Goal: Check status

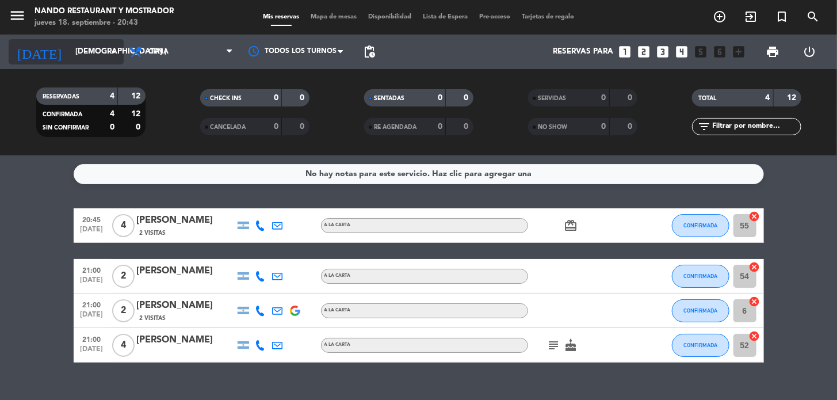
click at [89, 51] on input "[DEMOGRAPHIC_DATA] [DATE]" at bounding box center [121, 51] width 102 height 21
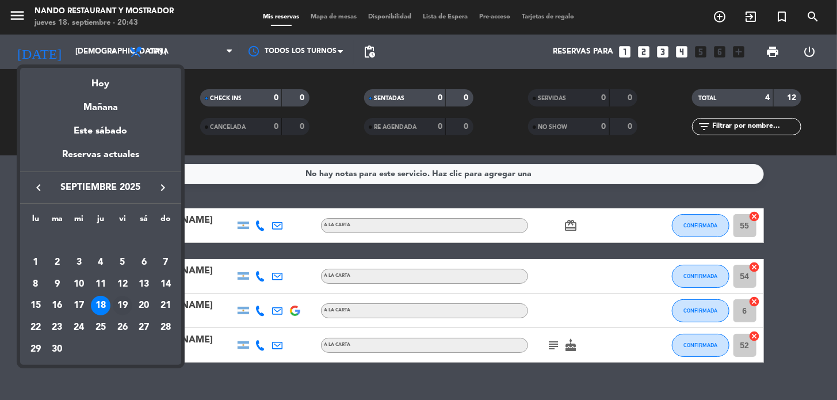
click at [120, 305] on div "19" at bounding box center [123, 306] width 20 height 20
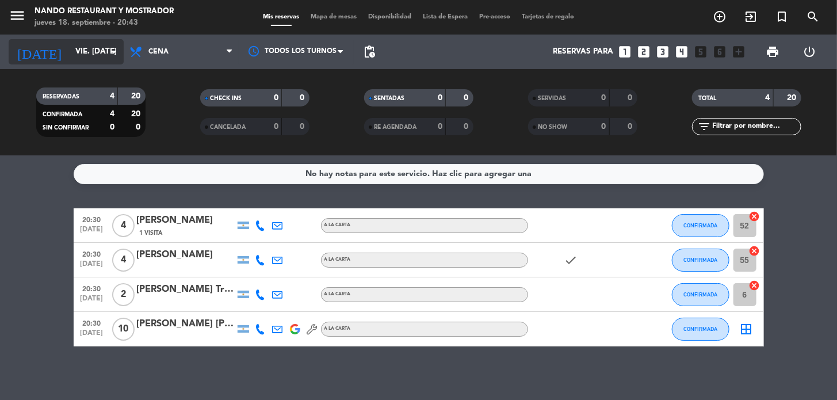
click at [70, 52] on input "vie. [DATE]" at bounding box center [121, 51] width 102 height 21
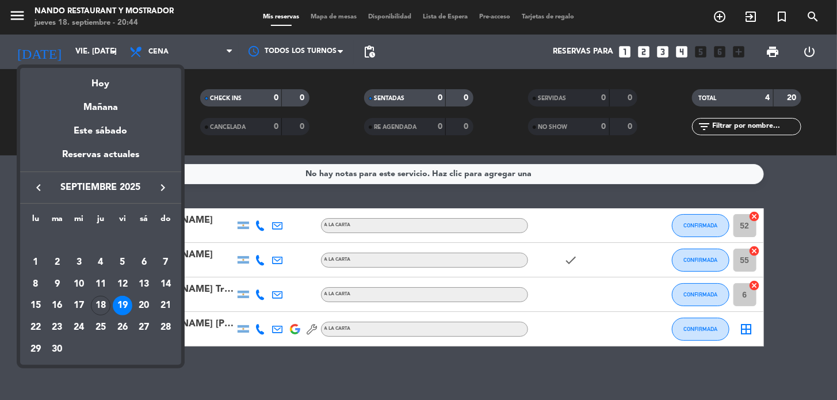
click at [94, 309] on div "18" at bounding box center [101, 306] width 20 height 20
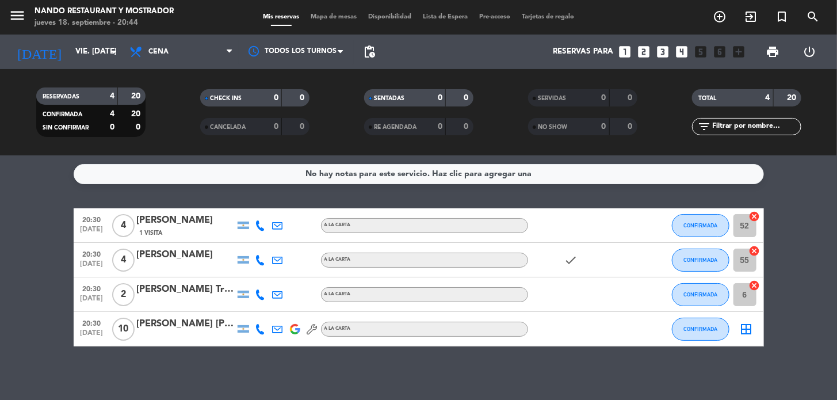
type input "[DEMOGRAPHIC_DATA] [DATE]"
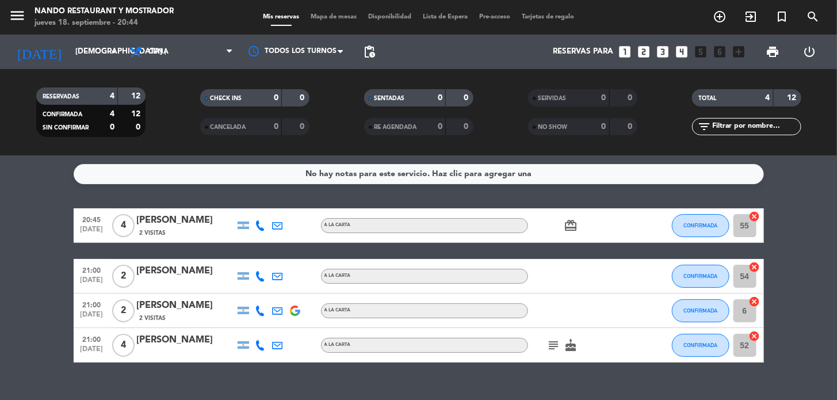
click at [252, 101] on div "CHECK INS" at bounding box center [229, 97] width 53 height 13
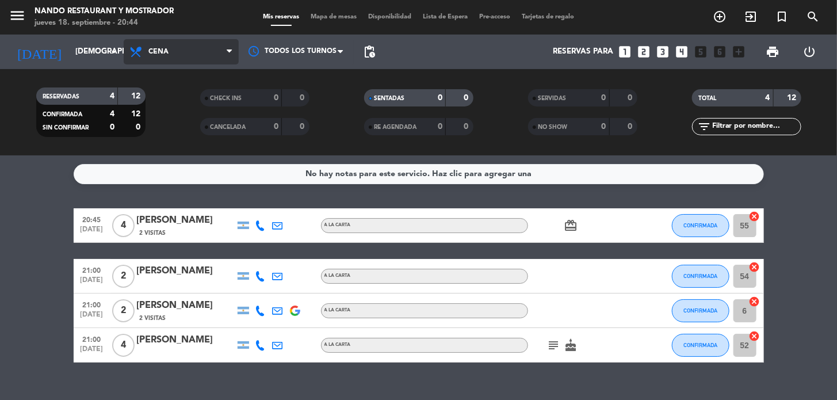
click at [224, 51] on span "Cena" at bounding box center [181, 51] width 115 height 25
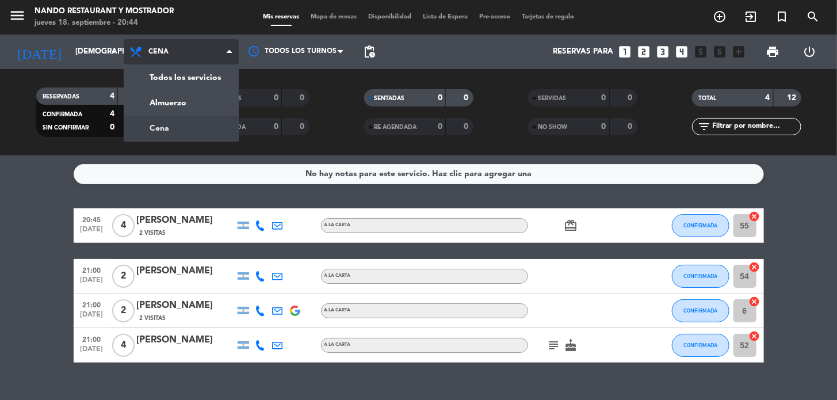
click at [224, 51] on span "Cena" at bounding box center [181, 51] width 115 height 25
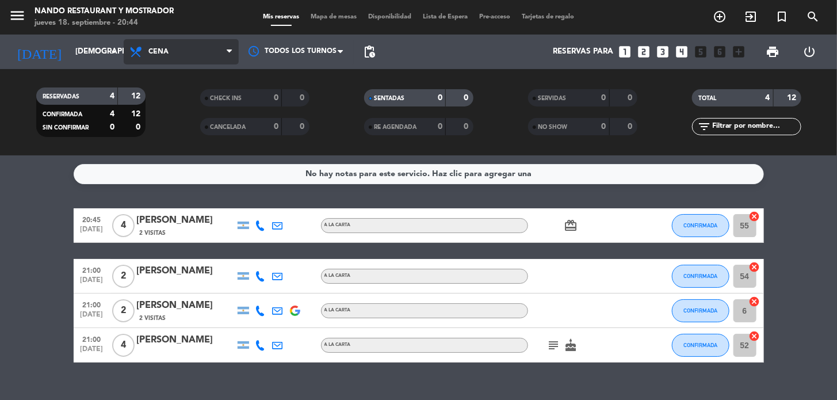
click at [179, 48] on span "Cena" at bounding box center [181, 51] width 115 height 25
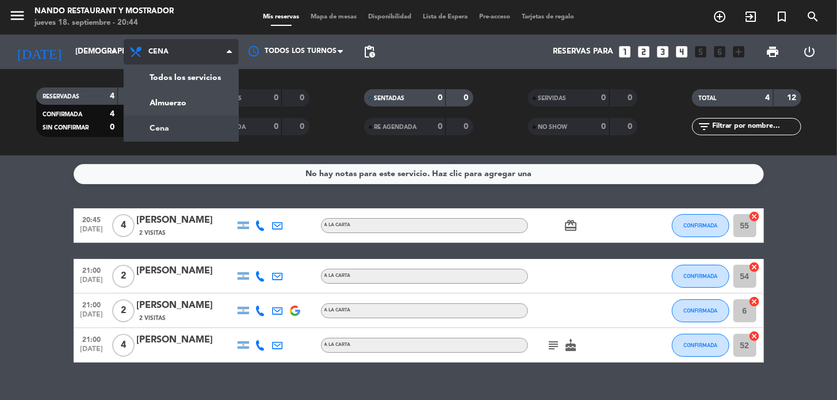
click at [179, 48] on span "Cena" at bounding box center [181, 51] width 115 height 25
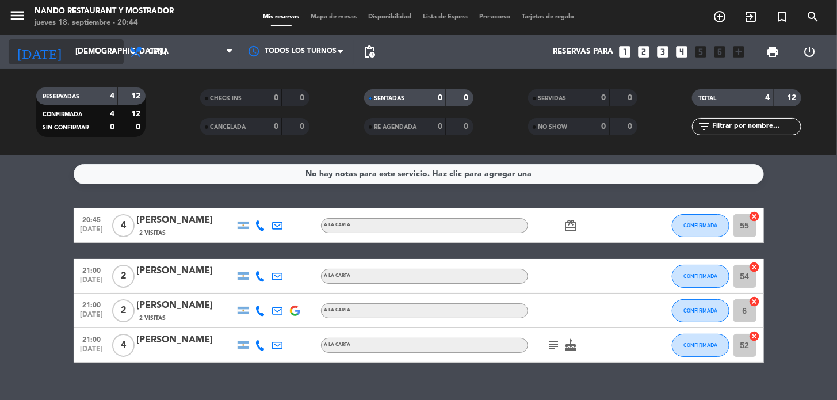
click at [70, 46] on input "[DEMOGRAPHIC_DATA] [DATE]" at bounding box center [121, 51] width 102 height 21
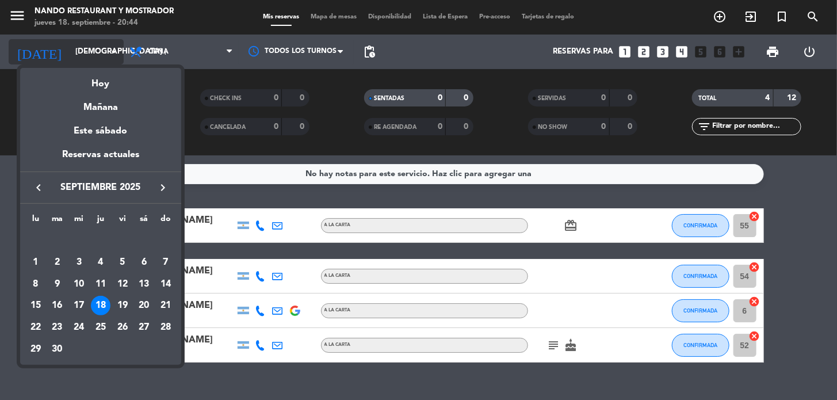
click at [59, 46] on div at bounding box center [418, 200] width 837 height 400
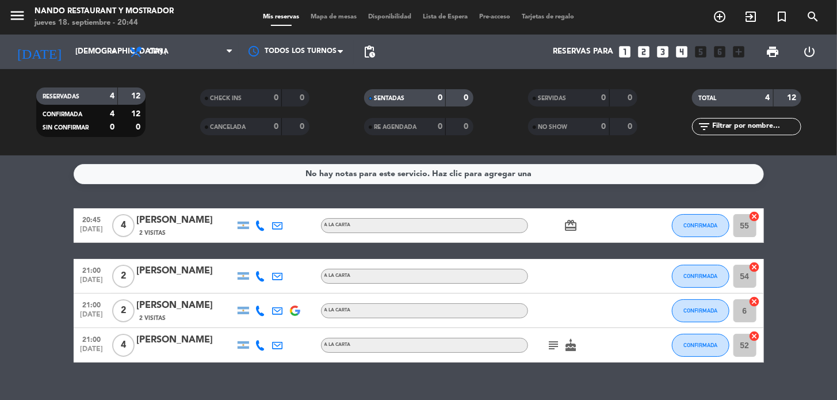
click at [71, 99] on span "RESERVADAS" at bounding box center [61, 97] width 37 height 6
